Goal: Find specific page/section: Find specific page/section

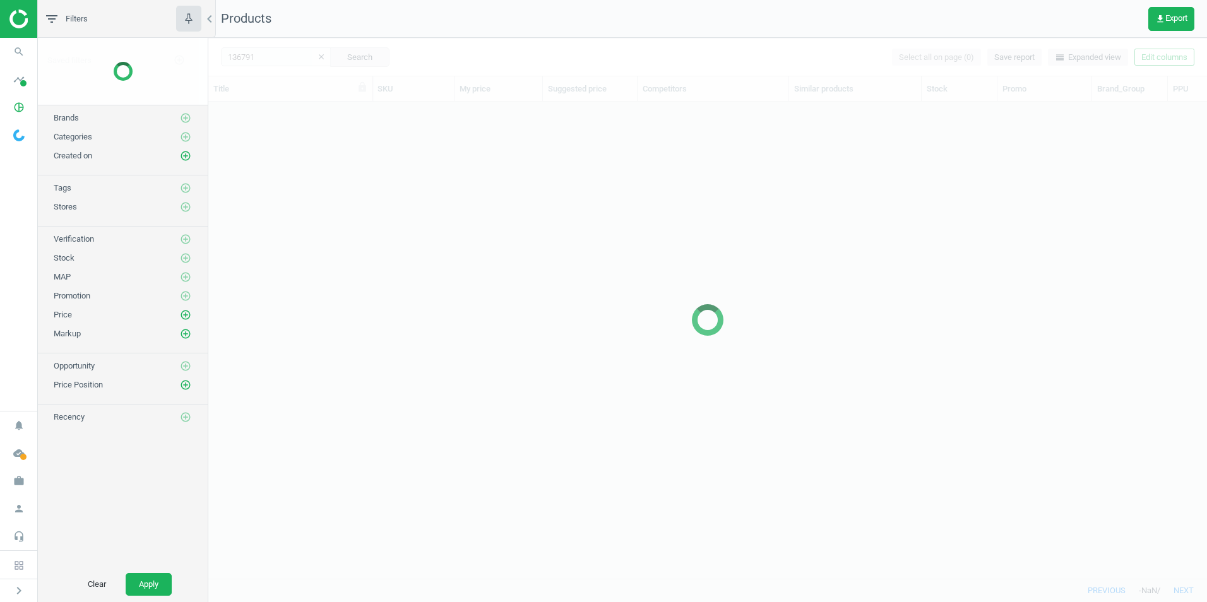
scroll to position [10, 10]
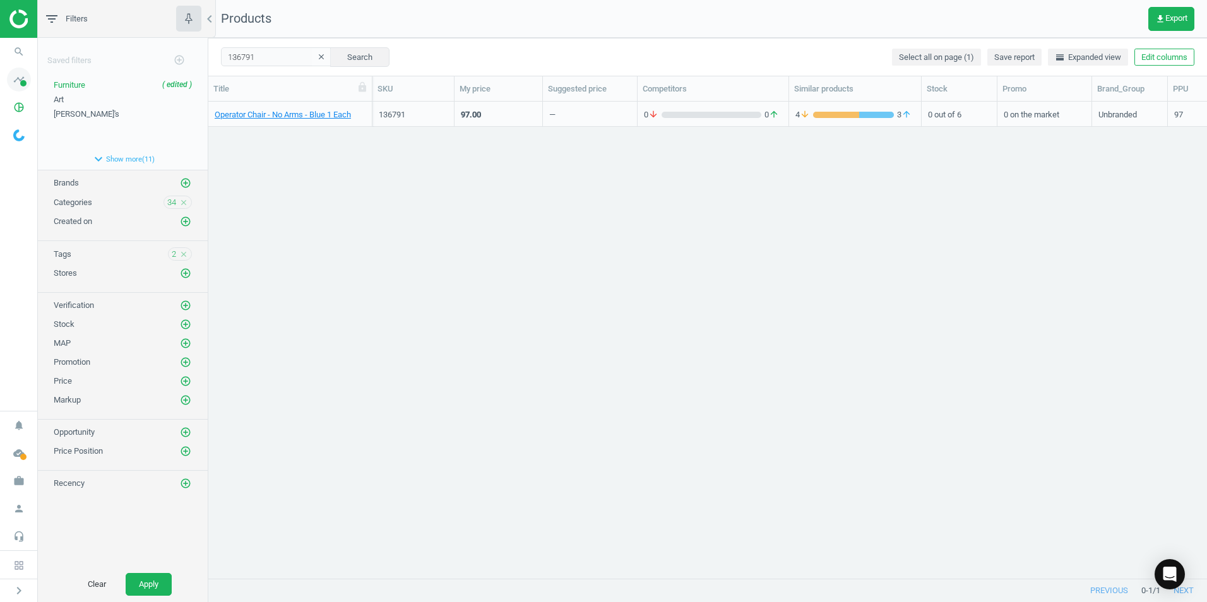
click at [21, 83] on span at bounding box center [23, 83] width 6 height 6
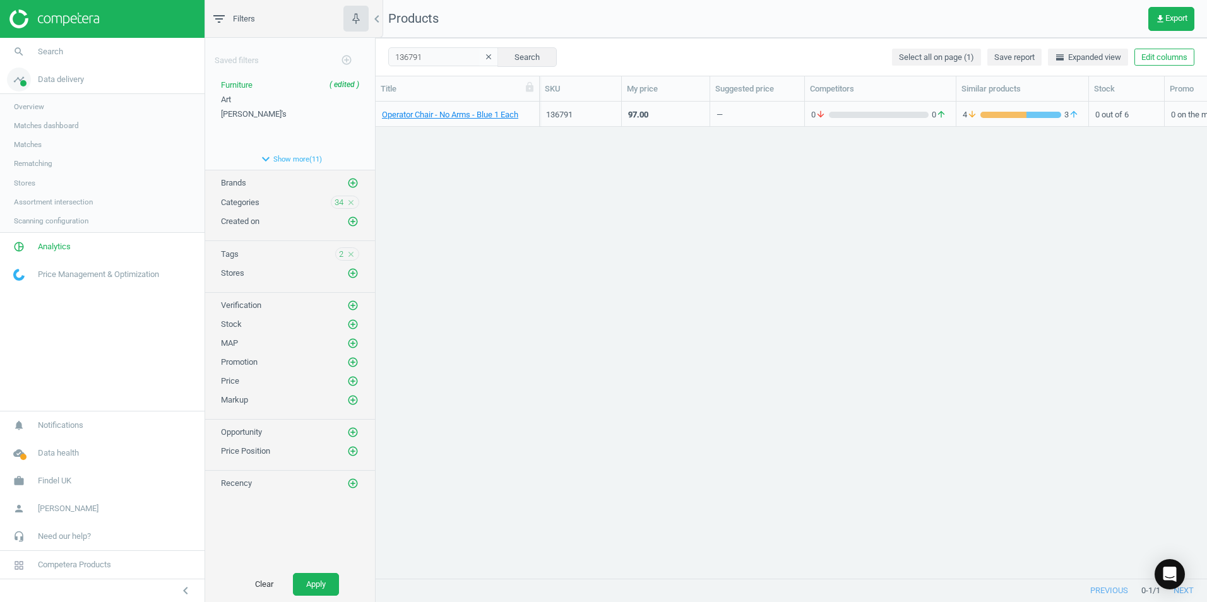
scroll to position [458, 822]
click at [61, 428] on span "Notifications" at bounding box center [60, 425] width 45 height 11
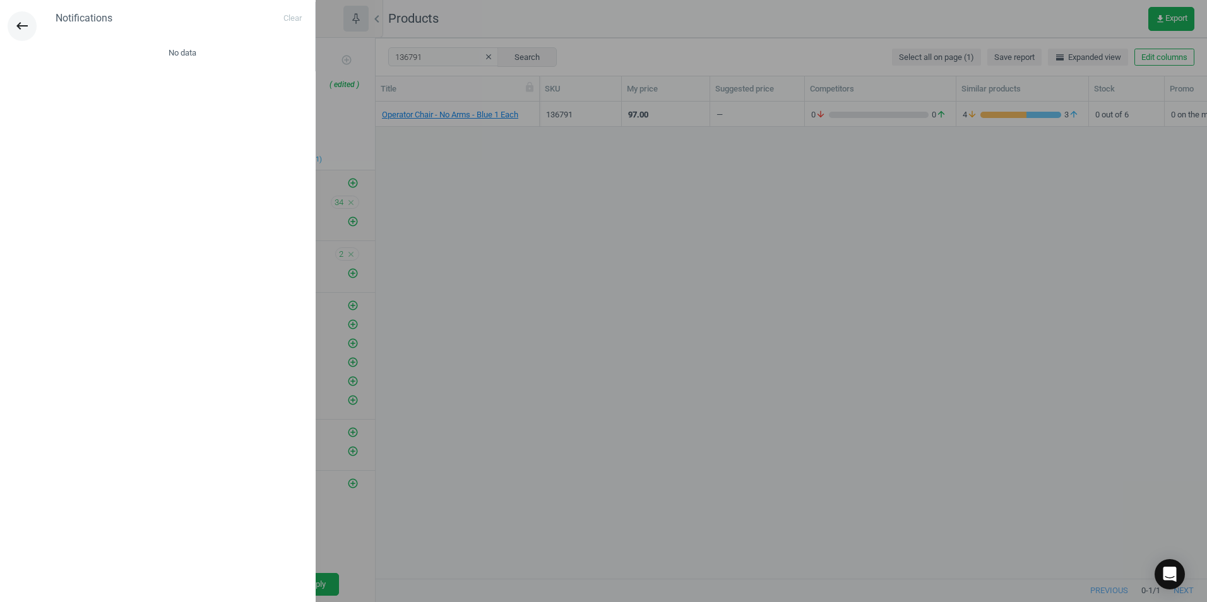
click at [16, 26] on icon "keyboard_backspace" at bounding box center [22, 25] width 15 height 15
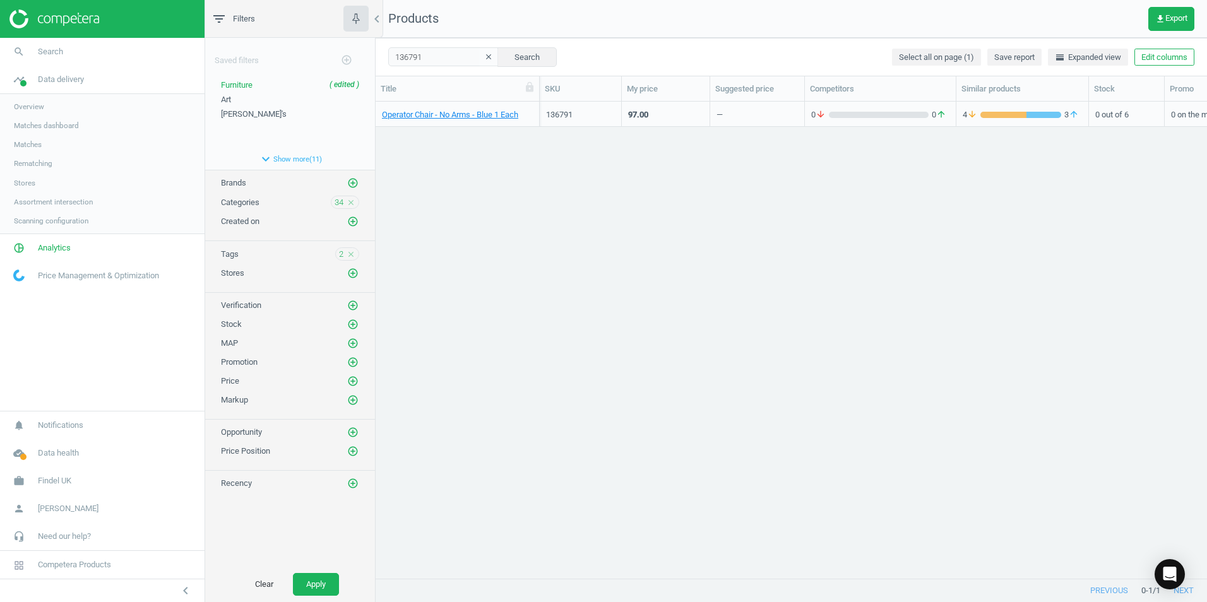
click at [479, 58] on button "clear" at bounding box center [488, 58] width 19 height 18
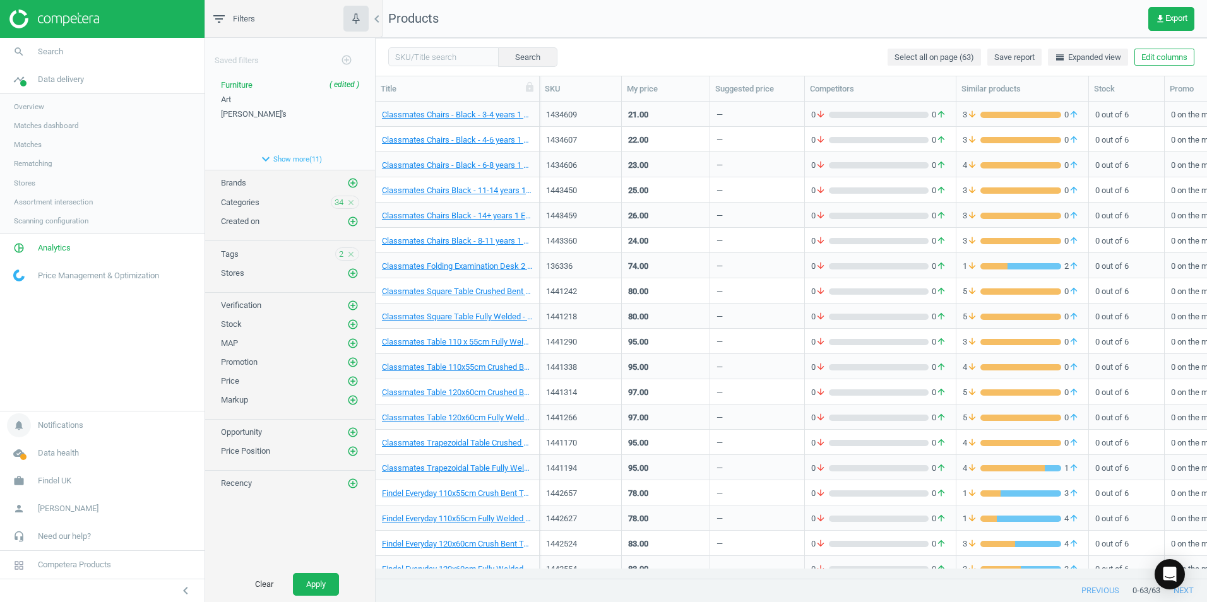
click at [73, 427] on span "Notifications" at bounding box center [60, 425] width 45 height 11
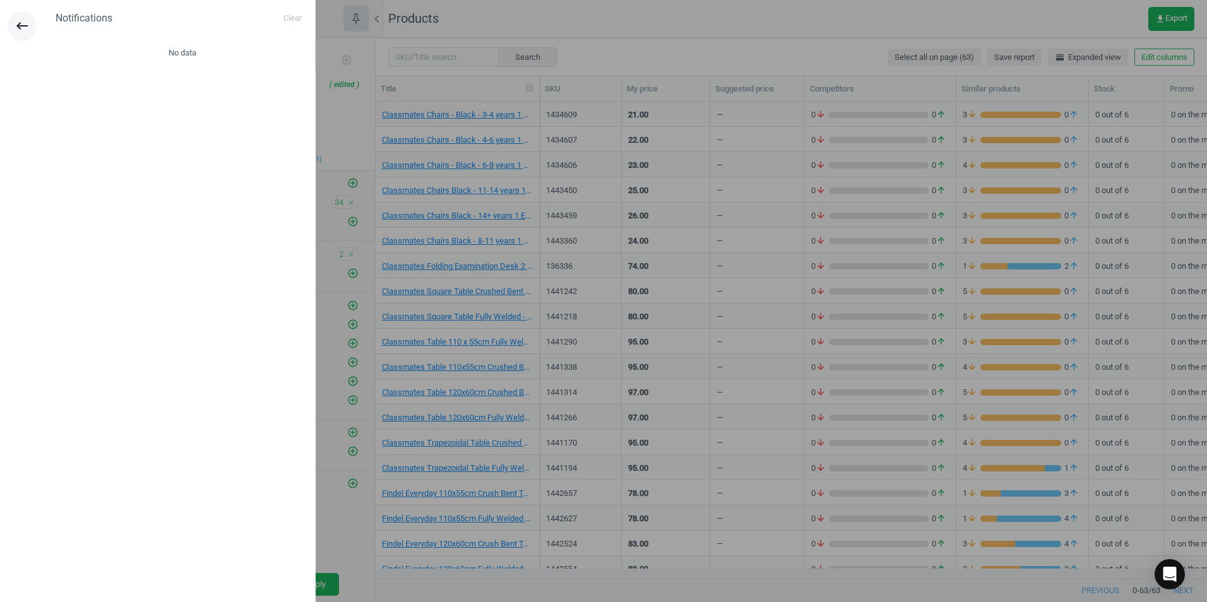
click at [22, 26] on icon "keyboard_backspace" at bounding box center [22, 25] width 15 height 15
